Goal: Register for event/course

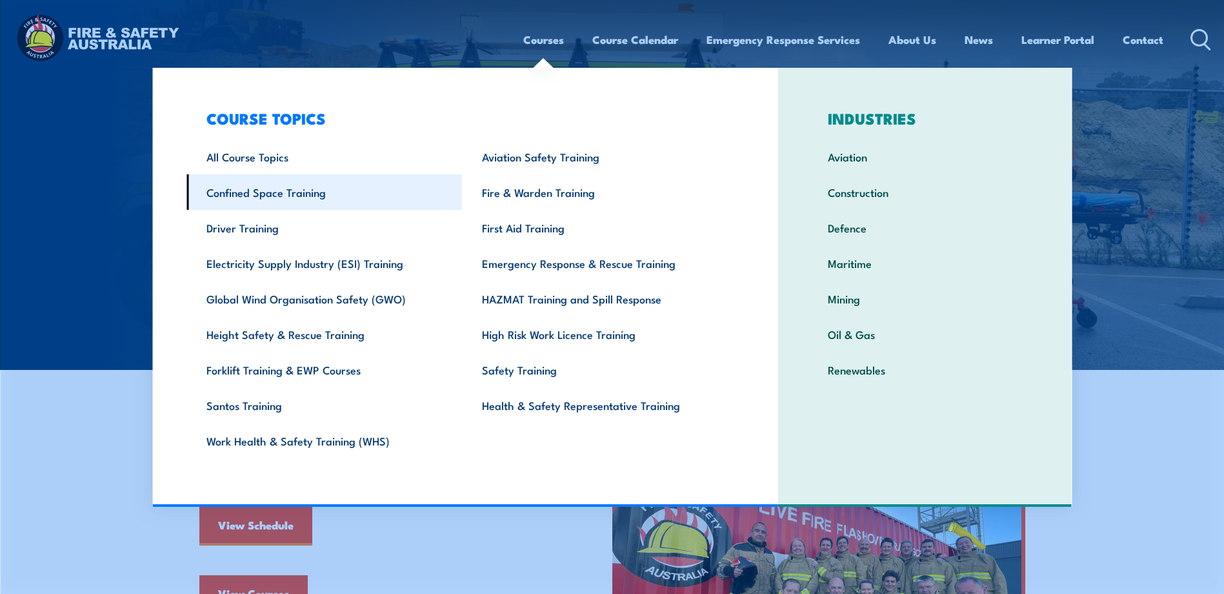
click at [325, 193] on link "Confined Space Training" at bounding box center [323, 191] width 275 height 35
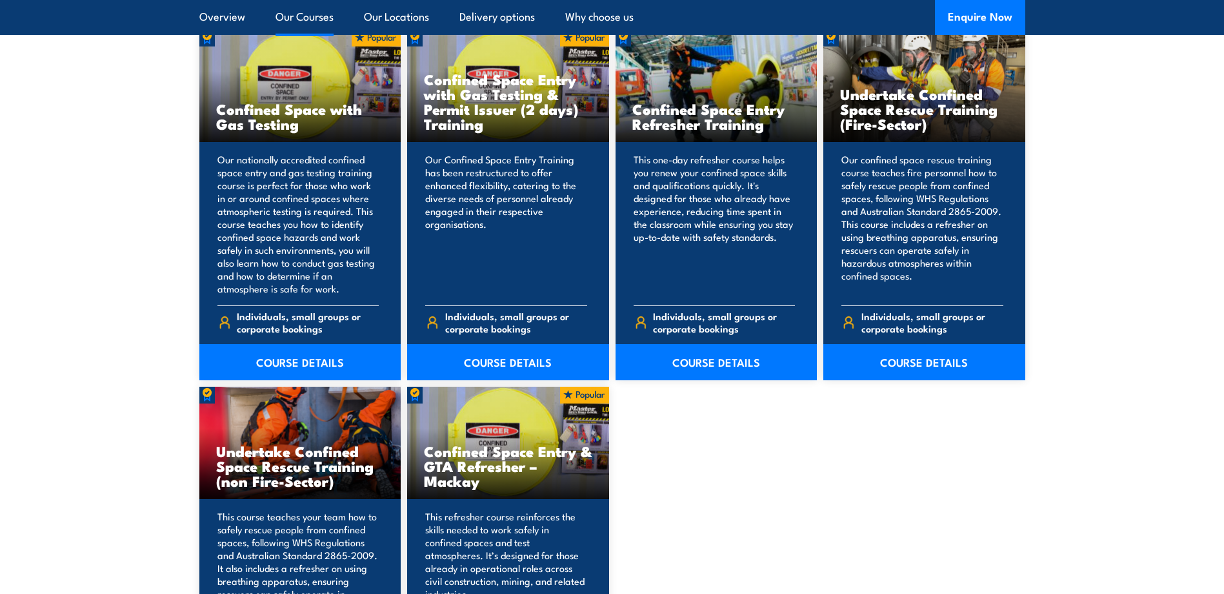
scroll to position [1097, 0]
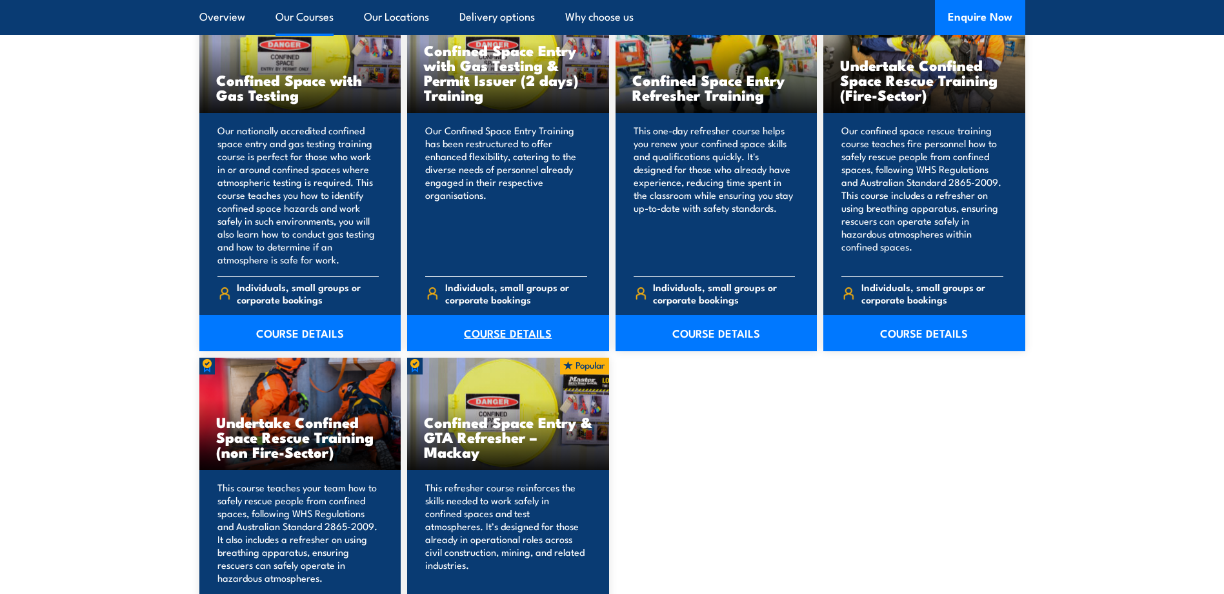
click at [521, 325] on link "COURSE DETAILS" at bounding box center [508, 333] width 202 height 36
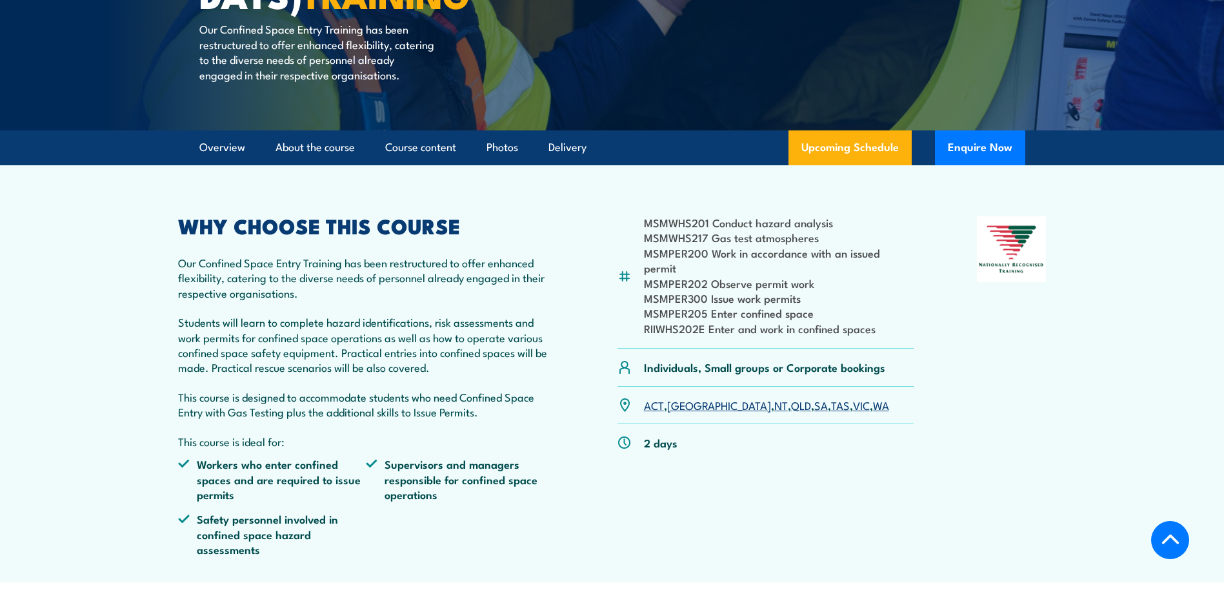
scroll to position [387, 0]
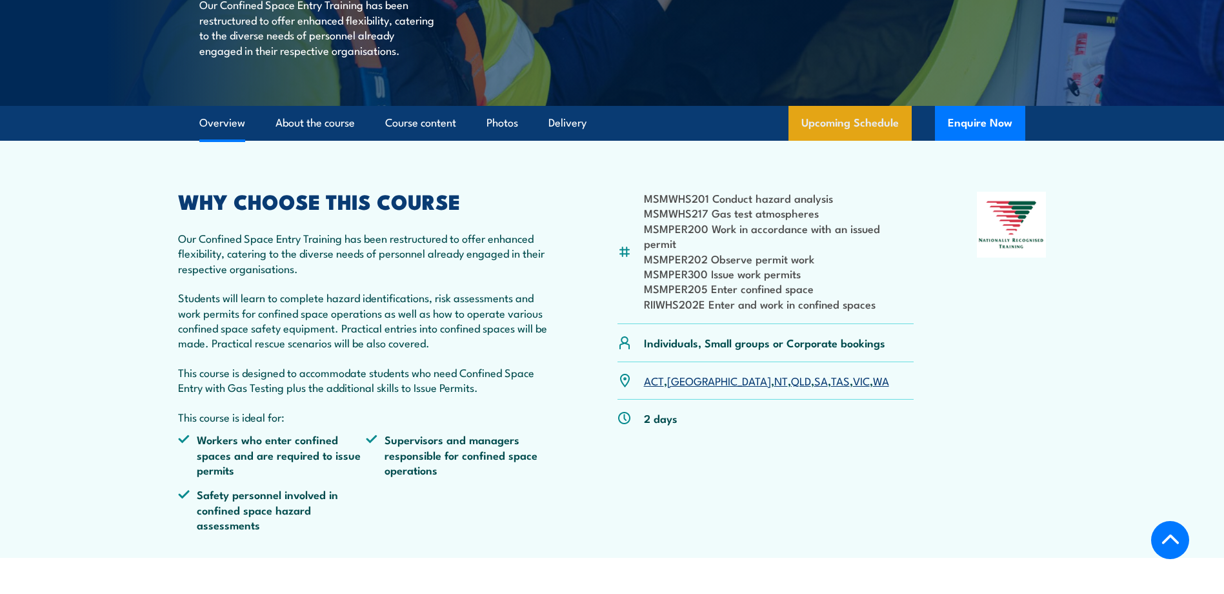
click at [839, 140] on link "Upcoming Schedule" at bounding box center [849, 123] width 123 height 35
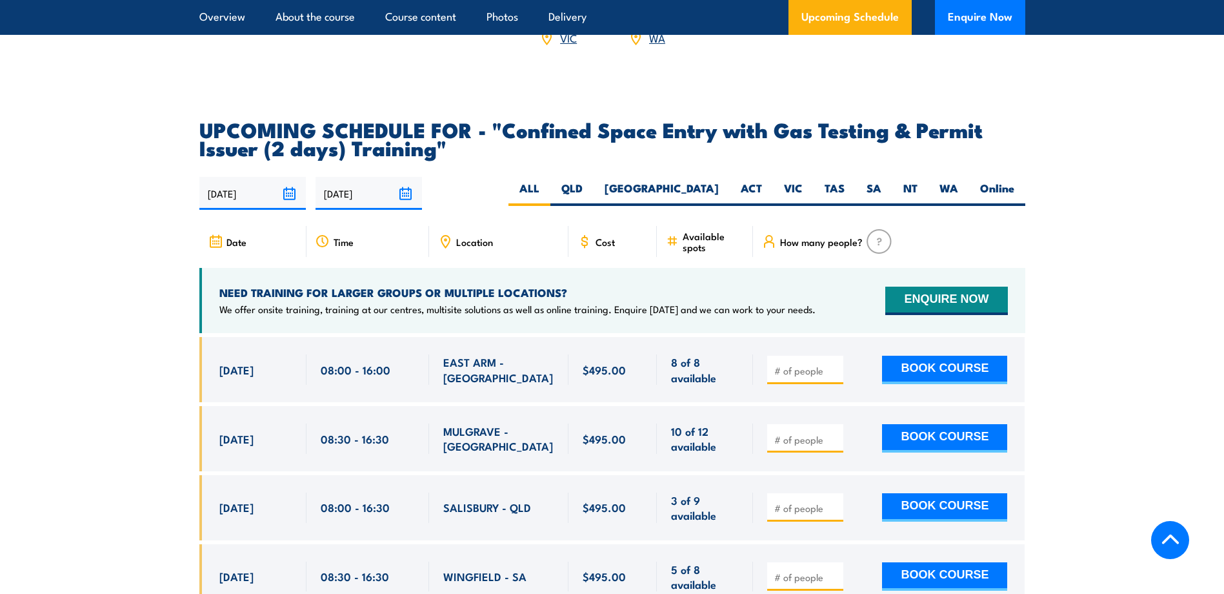
scroll to position [2453, 0]
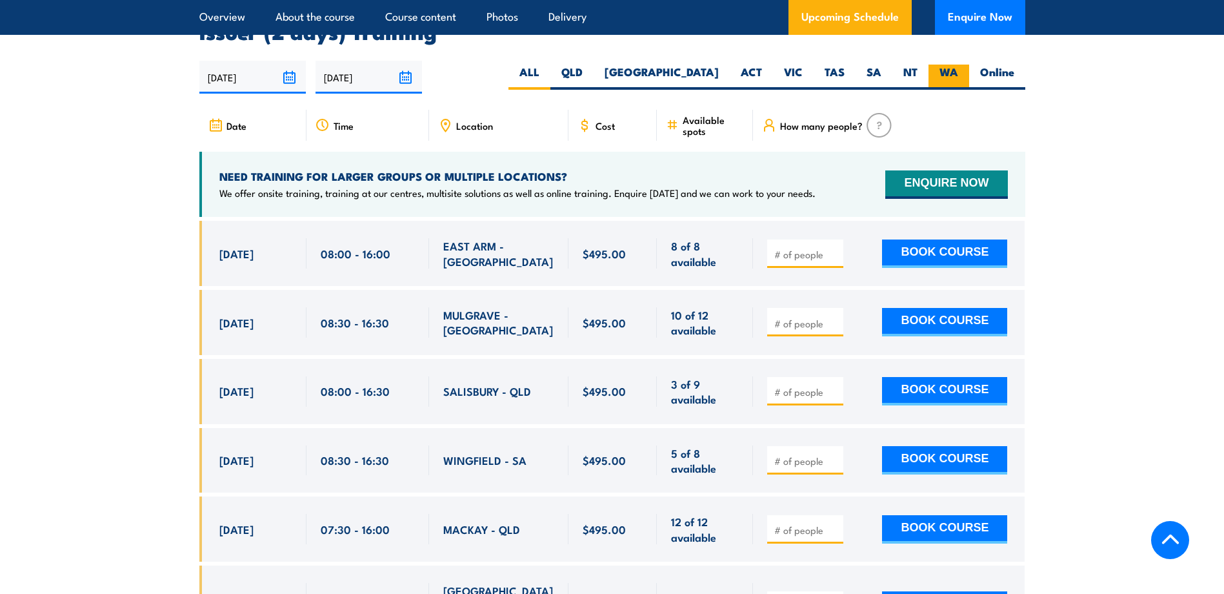
click at [950, 65] on label "WA" at bounding box center [948, 77] width 41 height 25
click at [958, 65] on input "WA" at bounding box center [962, 69] width 8 height 8
radio input "true"
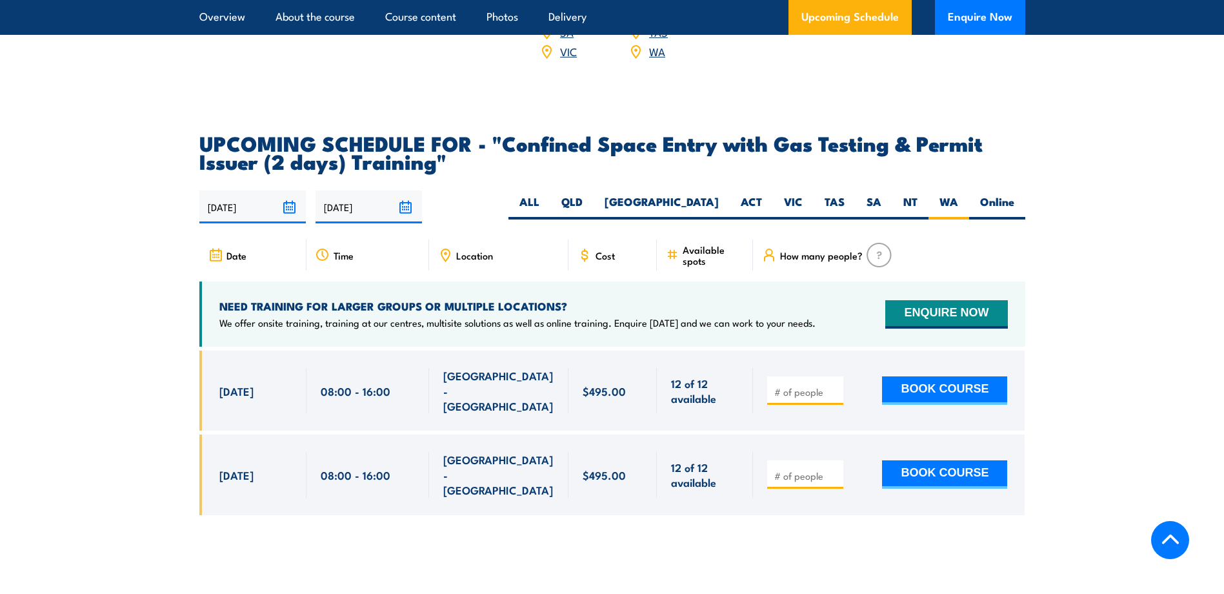
scroll to position [2324, 0]
